Goal: Task Accomplishment & Management: Use online tool/utility

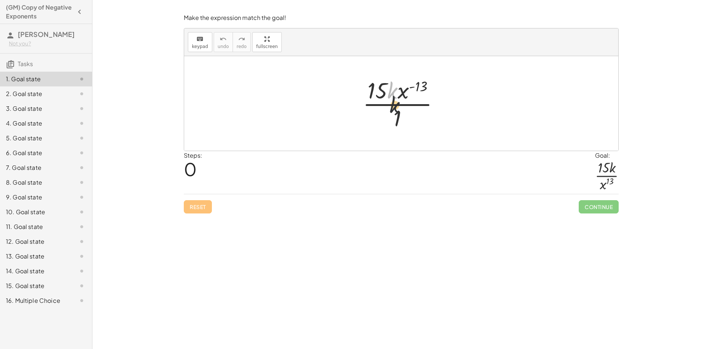
drag, startPoint x: 396, startPoint y: 92, endPoint x: 399, endPoint y: 112, distance: 20.1
click at [399, 112] on div at bounding box center [404, 103] width 90 height 57
drag, startPoint x: 372, startPoint y: 89, endPoint x: 404, endPoint y: 125, distance: 48.2
click at [403, 126] on div at bounding box center [404, 103] width 90 height 57
drag, startPoint x: 402, startPoint y: 122, endPoint x: 375, endPoint y: 99, distance: 34.9
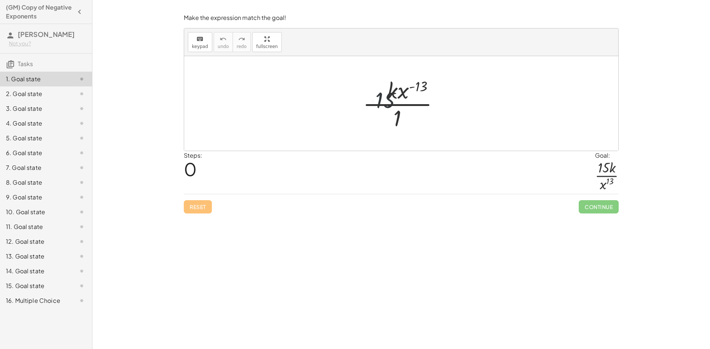
click at [381, 105] on div at bounding box center [404, 103] width 90 height 57
click at [371, 97] on div at bounding box center [404, 104] width 100 height 38
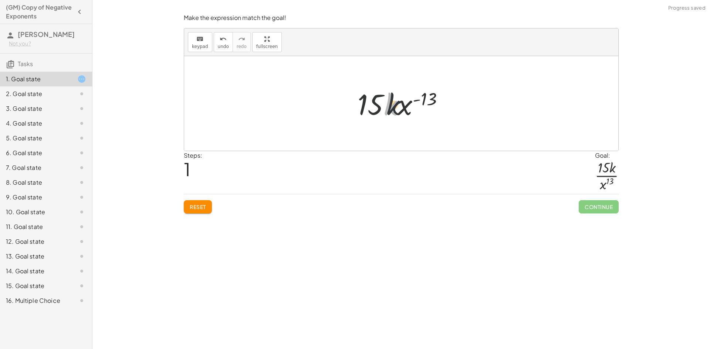
drag, startPoint x: 393, startPoint y: 106, endPoint x: 409, endPoint y: 106, distance: 15.5
click at [409, 106] on div at bounding box center [404, 104] width 100 height 38
drag, startPoint x: 382, startPoint y: 106, endPoint x: 371, endPoint y: 108, distance: 10.8
click at [371, 108] on div at bounding box center [404, 104] width 100 height 38
drag, startPoint x: 377, startPoint y: 106, endPoint x: 385, endPoint y: 106, distance: 7.8
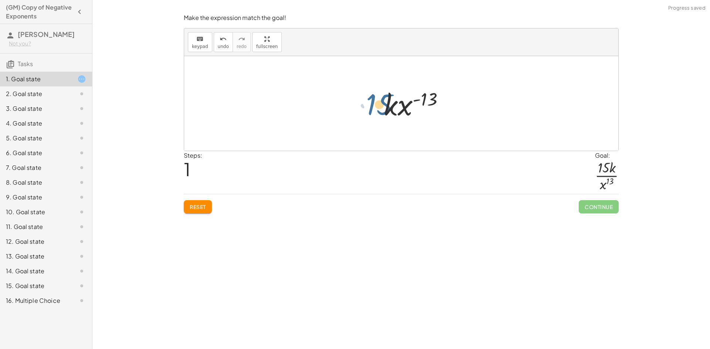
click at [385, 106] on div at bounding box center [404, 104] width 100 height 38
click at [415, 116] on div at bounding box center [404, 104] width 100 height 38
drag, startPoint x: 407, startPoint y: 115, endPoint x: 403, endPoint y: 132, distance: 17.3
click at [403, 132] on div "· 15 · k · x ( - 13 ) · 1 - · x ( · - 1 · 13 ) · 15 · k · x ( - 13 ) · 1 · · 15…" at bounding box center [401, 103] width 434 height 95
drag, startPoint x: 414, startPoint y: 91, endPoint x: 414, endPoint y: 123, distance: 32.2
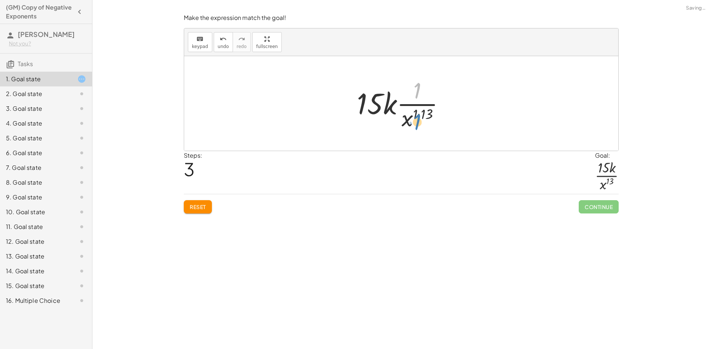
click at [414, 123] on div at bounding box center [403, 103] width 101 height 57
drag, startPoint x: 417, startPoint y: 86, endPoint x: 403, endPoint y: 120, distance: 36.2
click at [403, 120] on div at bounding box center [403, 103] width 101 height 57
drag, startPoint x: 375, startPoint y: 103, endPoint x: 420, endPoint y: 90, distance: 47.2
click at [420, 90] on div at bounding box center [403, 103] width 101 height 57
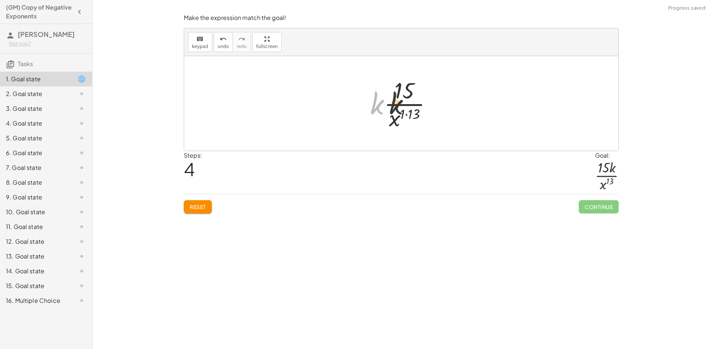
drag, startPoint x: 379, startPoint y: 107, endPoint x: 417, endPoint y: 98, distance: 39.0
click at [417, 98] on div at bounding box center [403, 103] width 75 height 57
drag, startPoint x: 399, startPoint y: 113, endPoint x: 390, endPoint y: 115, distance: 8.9
click at [390, 115] on div at bounding box center [403, 103] width 61 height 57
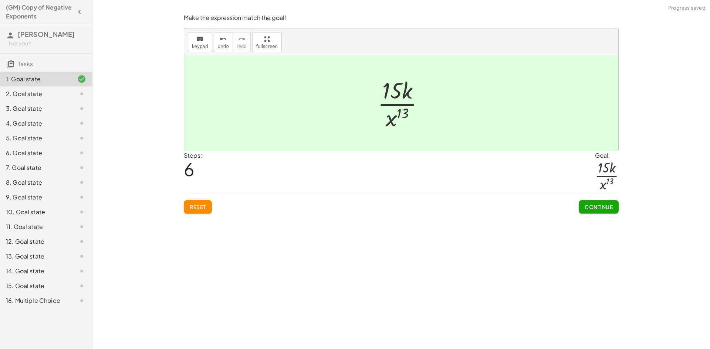
click at [601, 207] on span "Continue" at bounding box center [598, 207] width 28 height 7
